Goal: Task Accomplishment & Management: Manage account settings

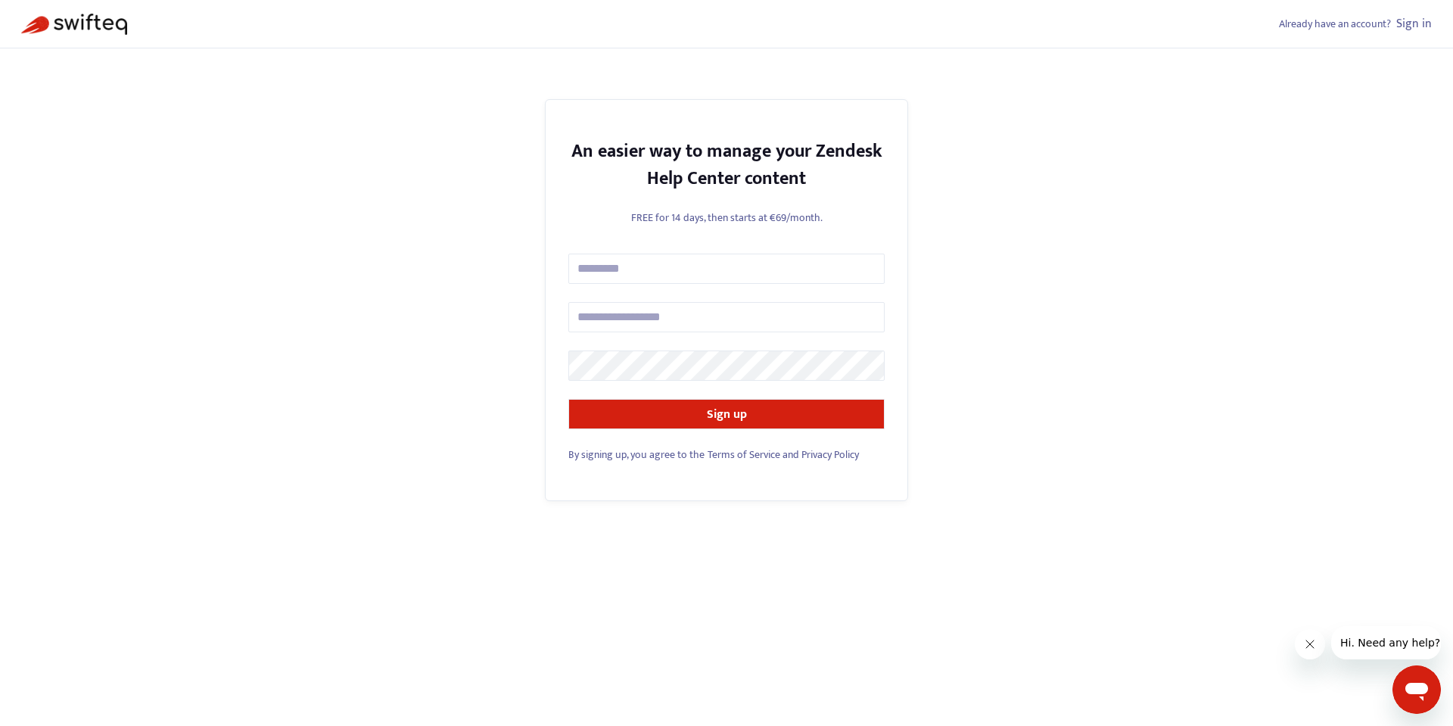
click at [1202, 198] on div "Already have an account? Sign in An easier way to manage your Zendesk Help Cent…" at bounding box center [726, 363] width 1453 height 726
click at [1420, 26] on link "Sign in" at bounding box center [1414, 24] width 36 height 20
